Goal: Task Accomplishment & Management: Manage account settings

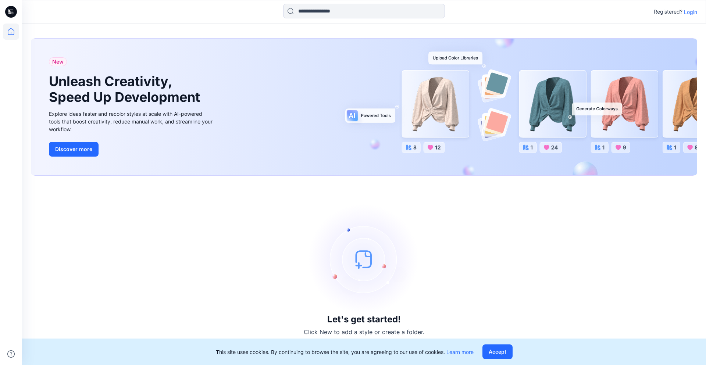
click at [692, 11] on p "Login" at bounding box center [690, 12] width 13 height 8
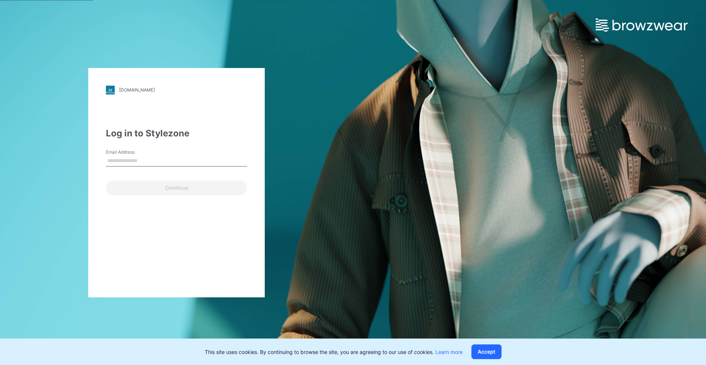
click at [151, 159] on input "Email Address" at bounding box center [176, 161] width 141 height 11
type input "**********"
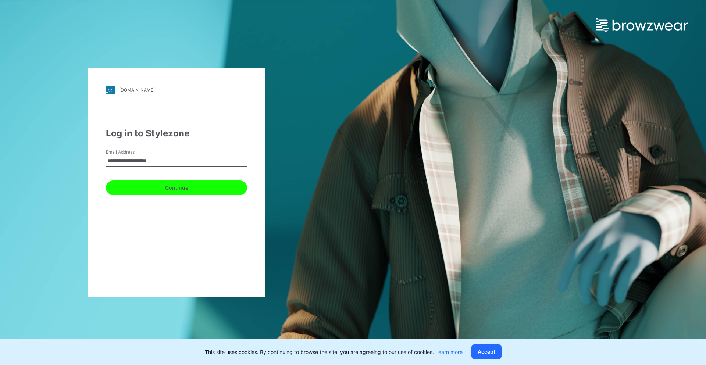
click at [157, 190] on button "Continue" at bounding box center [176, 188] width 141 height 15
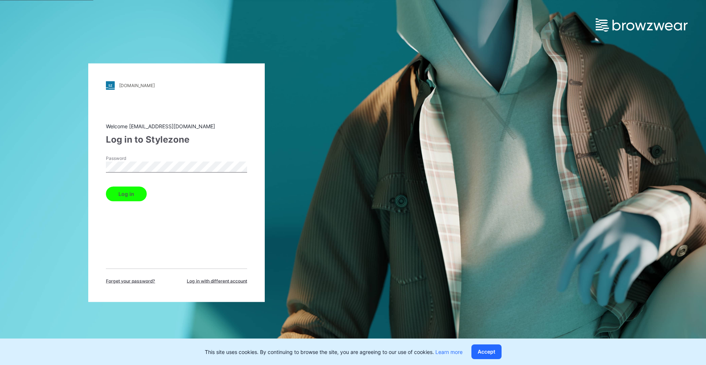
click at [106, 187] on button "Log in" at bounding box center [126, 194] width 41 height 15
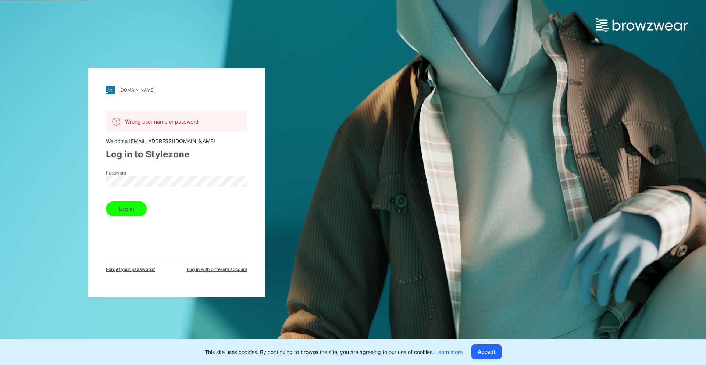
click at [89, 181] on div "[DOMAIN_NAME] Loading... Wrong user name or password Welcome [EMAIL_ADDRESS][DO…" at bounding box center [176, 183] width 177 height 230
click at [125, 211] on button "Log in" at bounding box center [126, 209] width 41 height 15
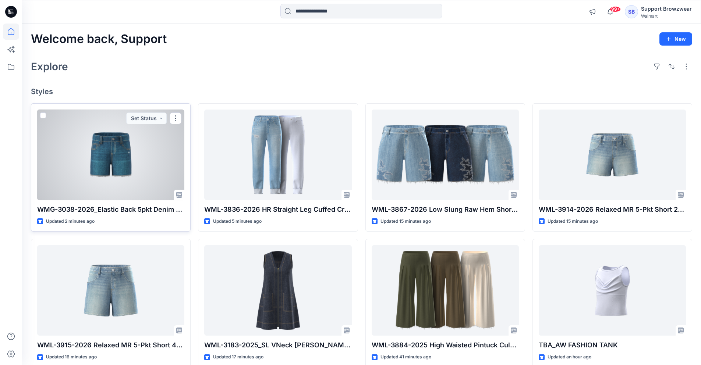
click at [137, 168] on div at bounding box center [110, 155] width 147 height 91
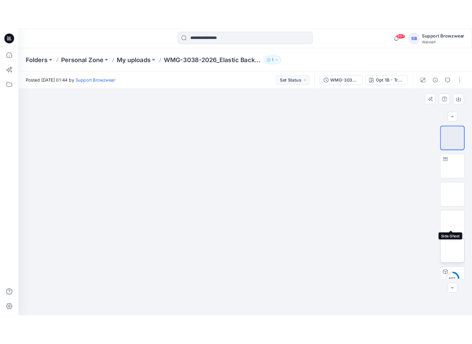
scroll to position [15, 0]
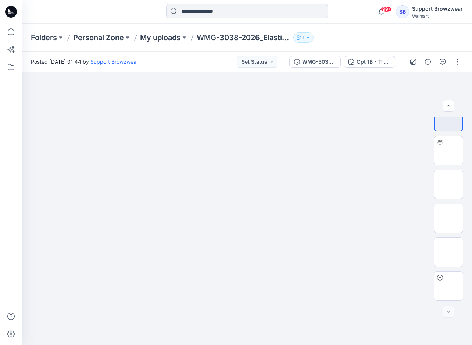
click at [146, 11] on div at bounding box center [247, 12] width 225 height 16
